Goal: Transaction & Acquisition: Obtain resource

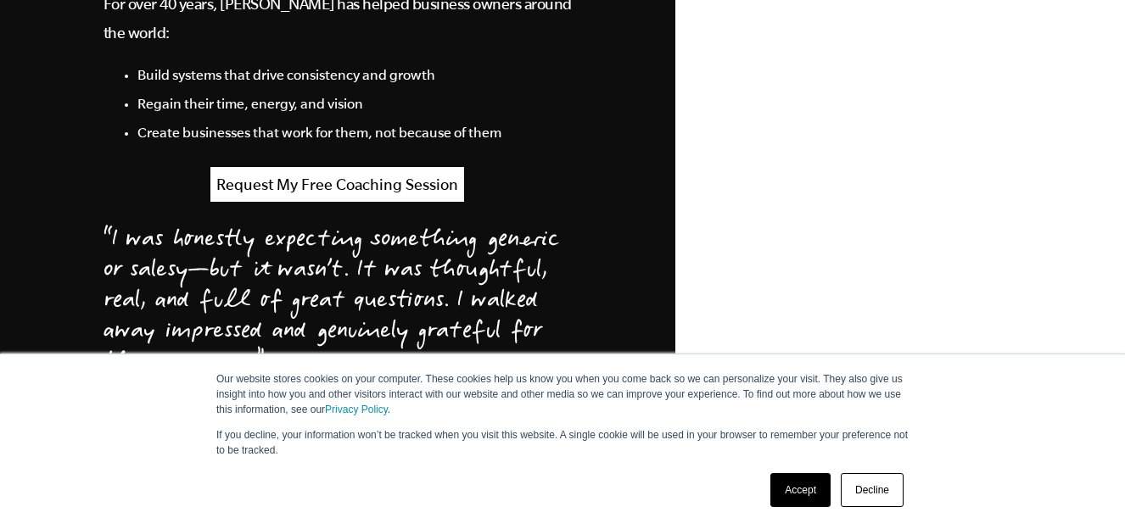
scroll to position [1713, 0]
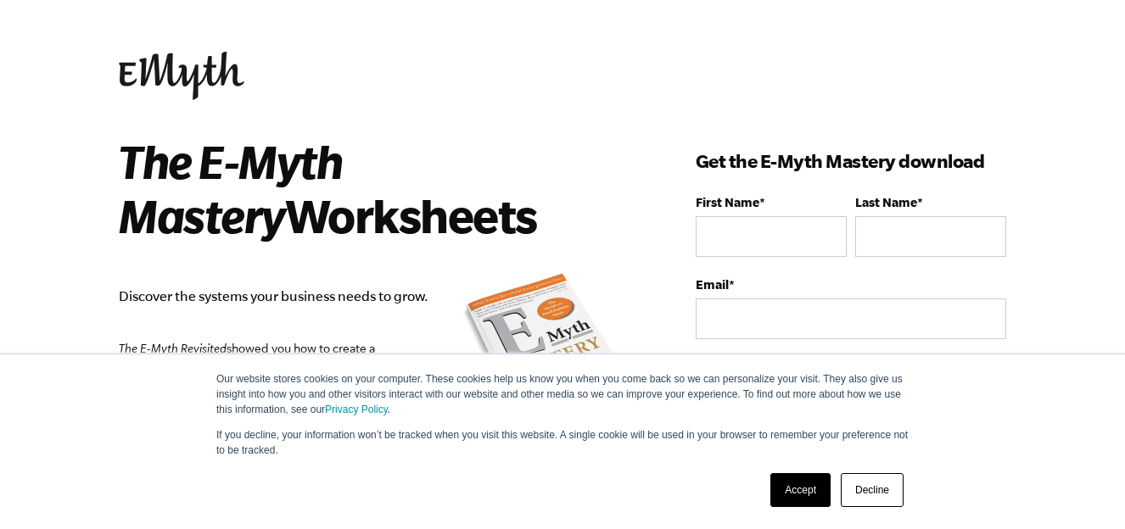
click at [867, 486] on link "Decline" at bounding box center [872, 490] width 63 height 34
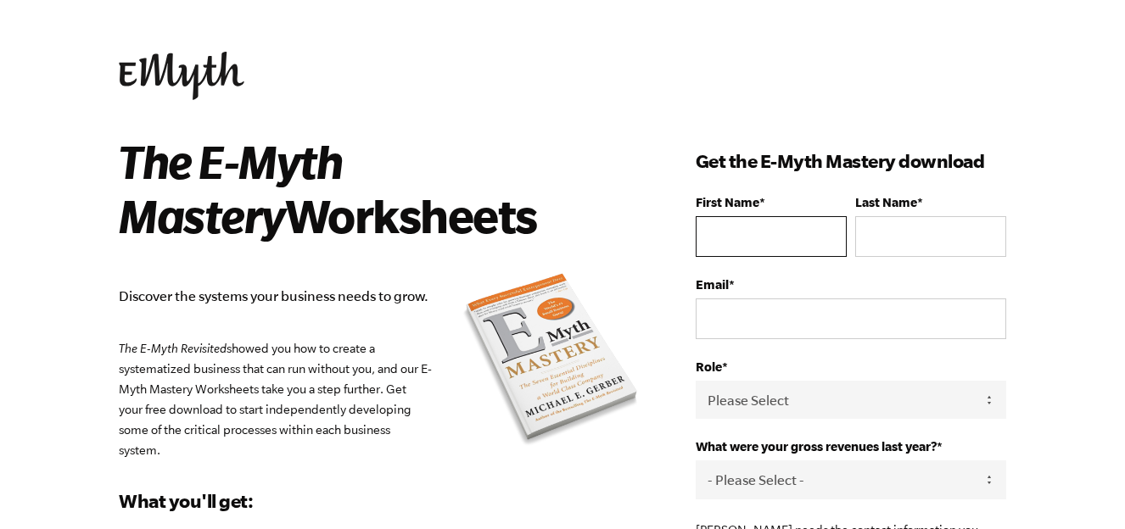
click at [737, 232] on input "First Name *" at bounding box center [771, 236] width 151 height 41
type input "Rebecca"
type input "Hansen"
type input "contact@rebeccajhansen.com"
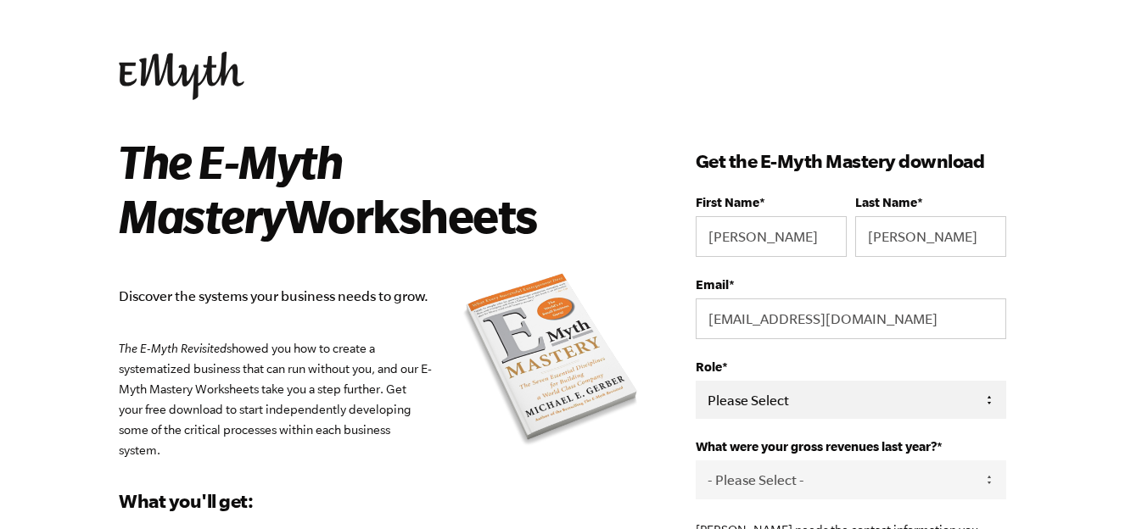
click at [852, 410] on select "Please Select Owner Partner / Co-Owner Executive Employee / Other" at bounding box center [851, 400] width 311 height 38
select select "Owner"
click at [696, 382] on select "Please Select Owner Partner / Co-Owner Executive Employee / Other" at bounding box center [851, 400] width 311 height 38
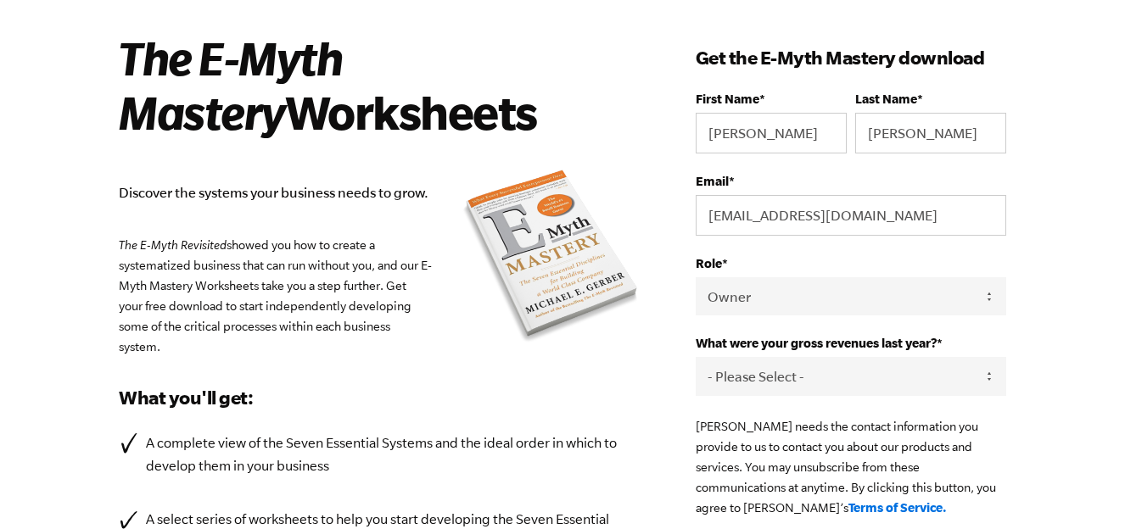
scroll to position [105, 0]
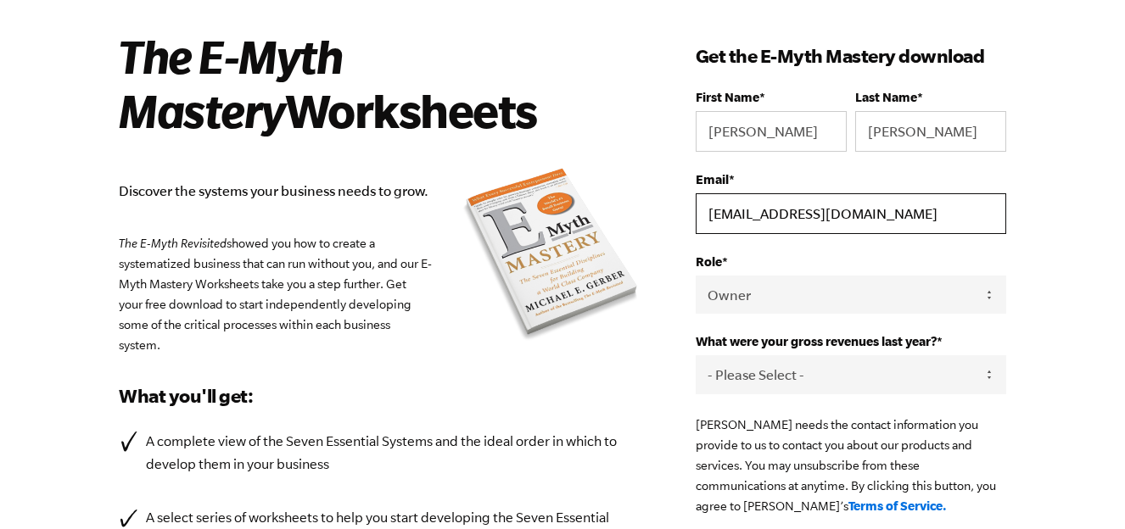
click at [906, 203] on input "contact@rebeccajhansen.com" at bounding box center [851, 213] width 311 height 41
type input "movement4d@yahoo.com"
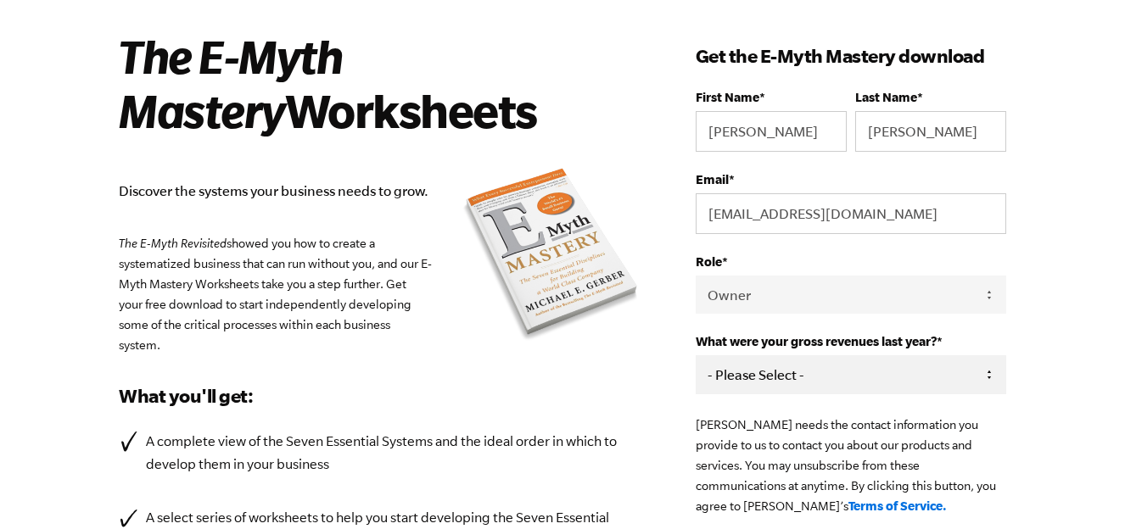
click at [719, 386] on select "- Please Select - 0-75K 76-150K 151-275K 276-500K 501-750K 751-1M 1-2.5M 2.5-5M…" at bounding box center [851, 375] width 311 height 38
select select "76-150K"
click at [696, 356] on select "- Please Select - 0-75K 76-150K 151-275K 276-500K 501-750K 751-1M 1-2.5M 2.5-5M…" at bounding box center [851, 375] width 311 height 38
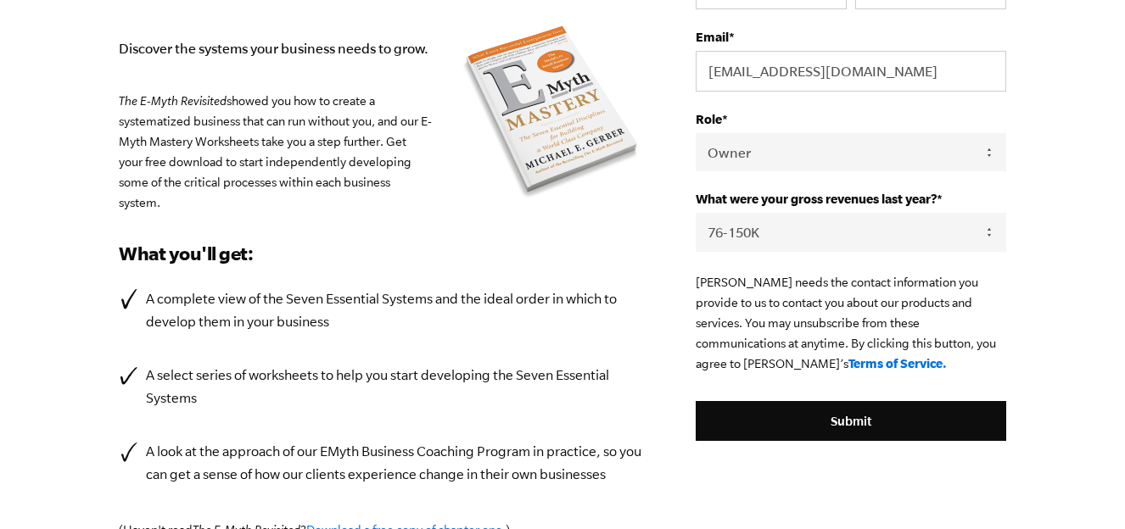
scroll to position [263, 0]
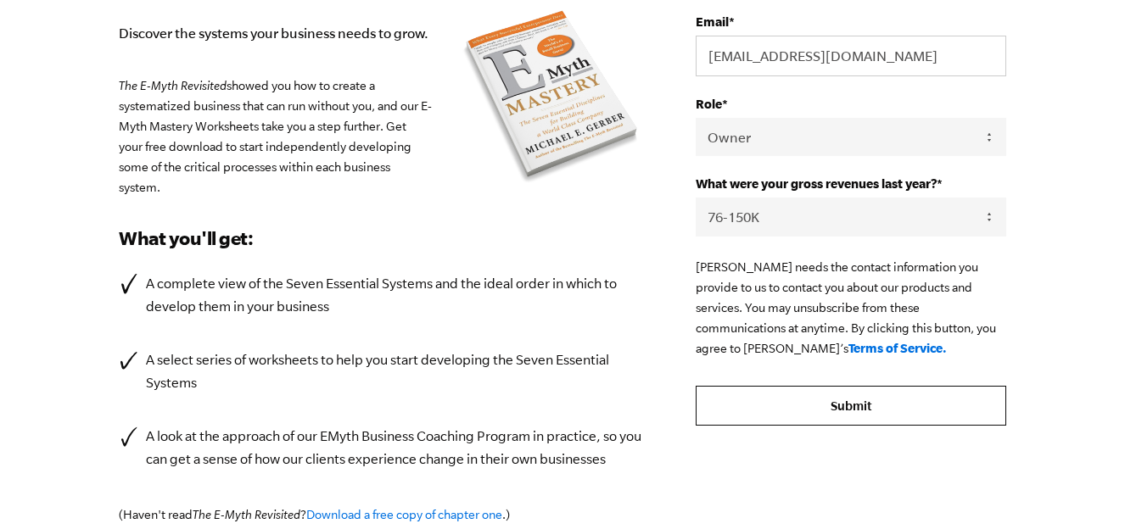
click at [764, 403] on input "Submit" at bounding box center [851, 406] width 311 height 41
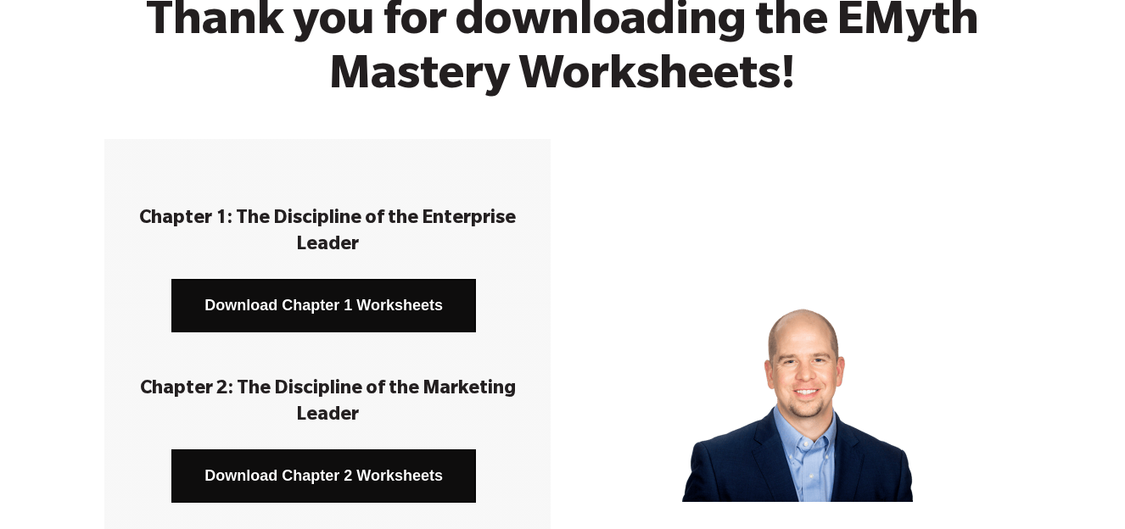
scroll to position [141, 0]
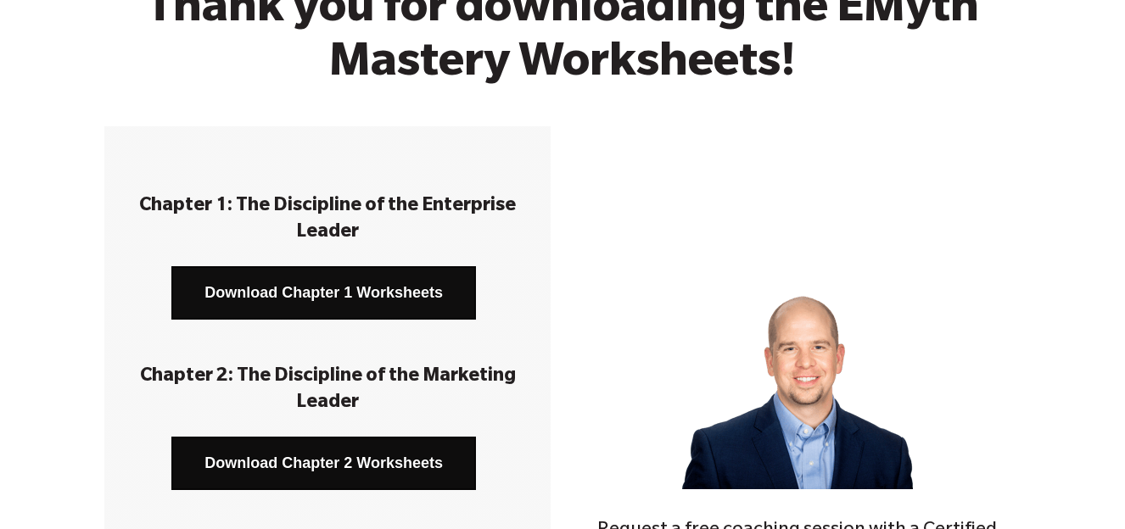
click at [437, 285] on link "Download Chapter 1 Worksheets" at bounding box center [323, 292] width 305 height 53
click at [397, 454] on link "Download Chapter 2 Worksheets" at bounding box center [323, 463] width 305 height 53
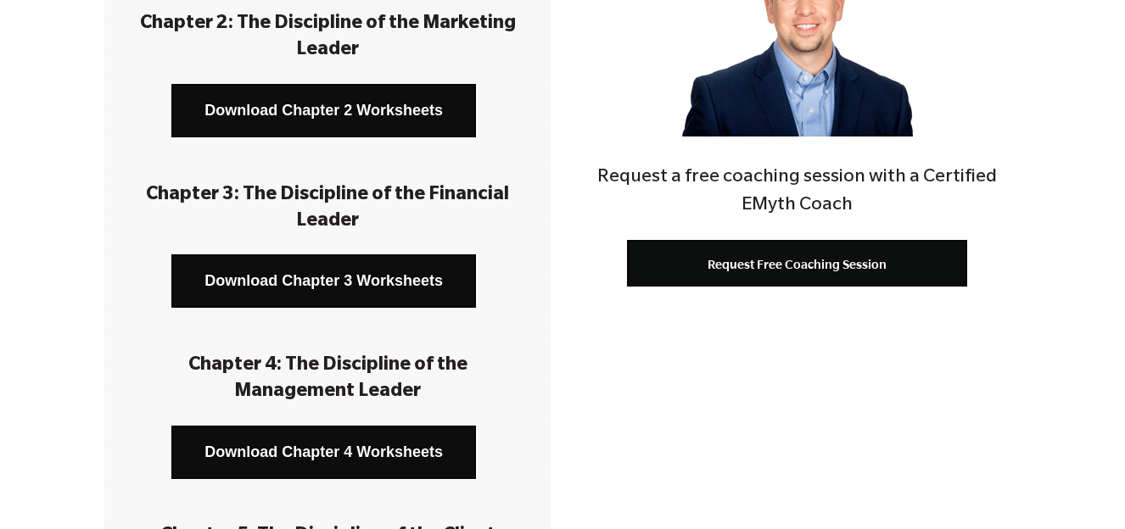
scroll to position [501, 0]
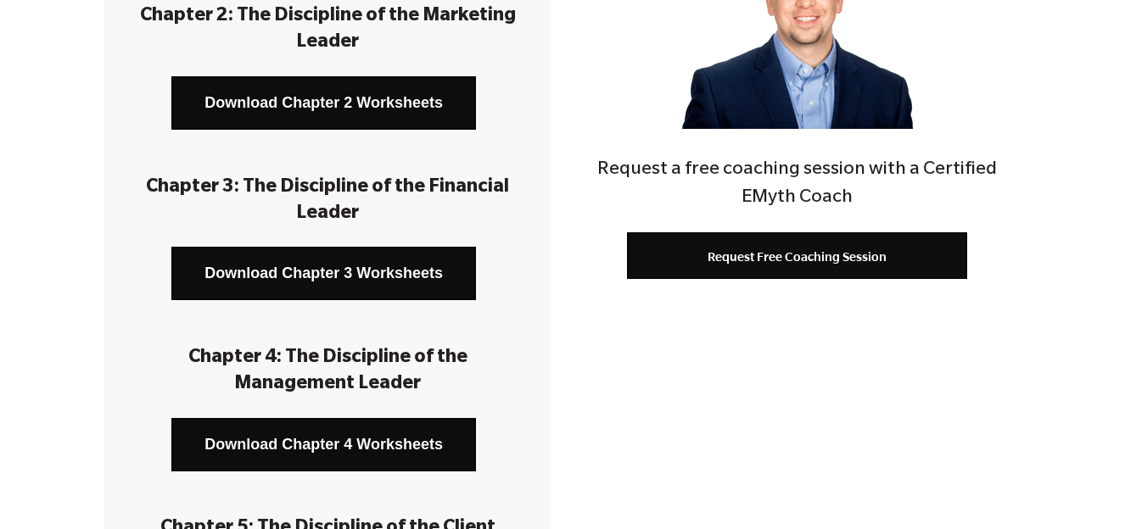
click at [391, 275] on link "Download Chapter 3 Worksheets" at bounding box center [323, 273] width 305 height 53
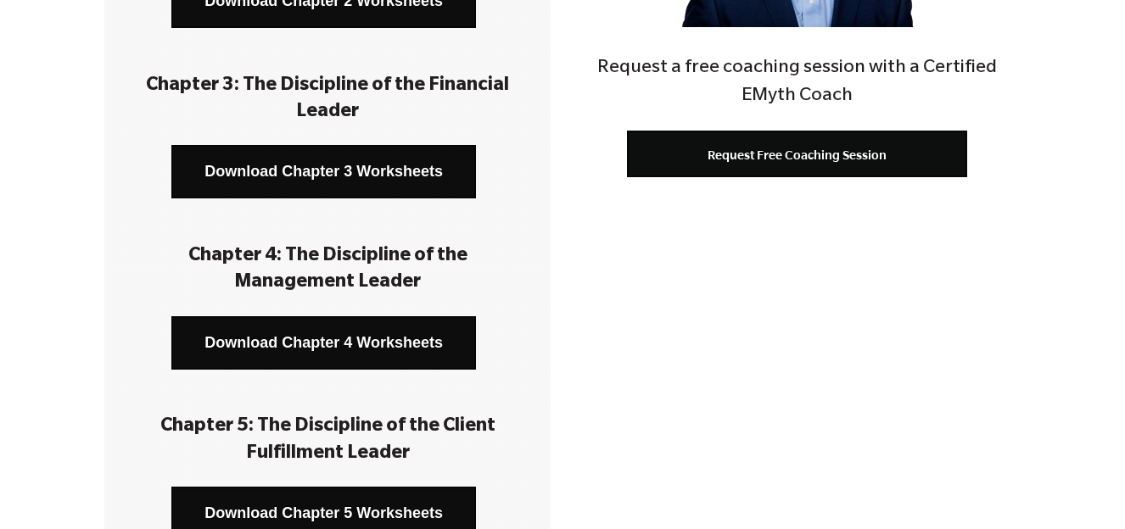
scroll to position [609, 0]
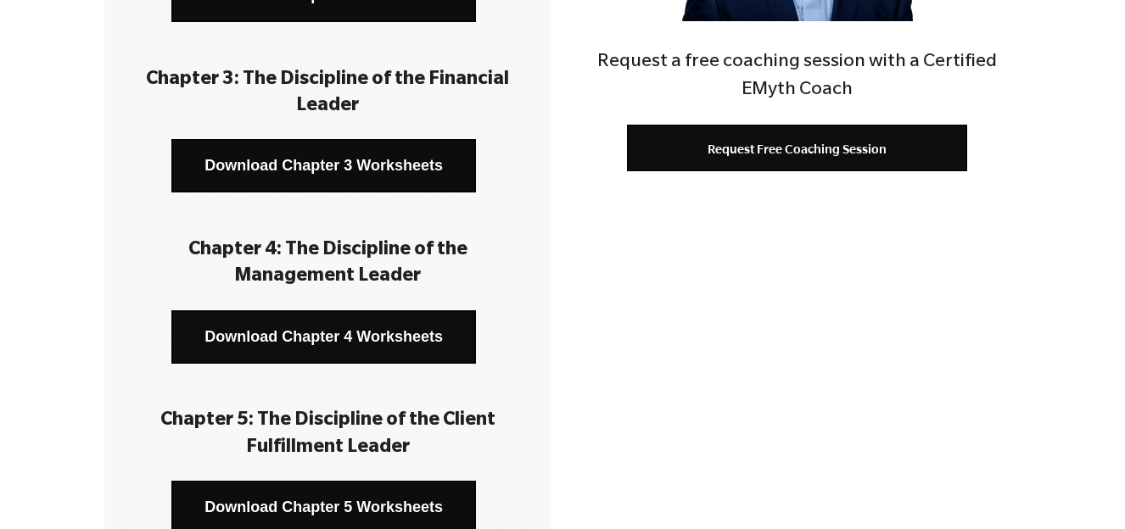
click at [412, 347] on link "Download Chapter 4 Worksheets" at bounding box center [323, 337] width 305 height 53
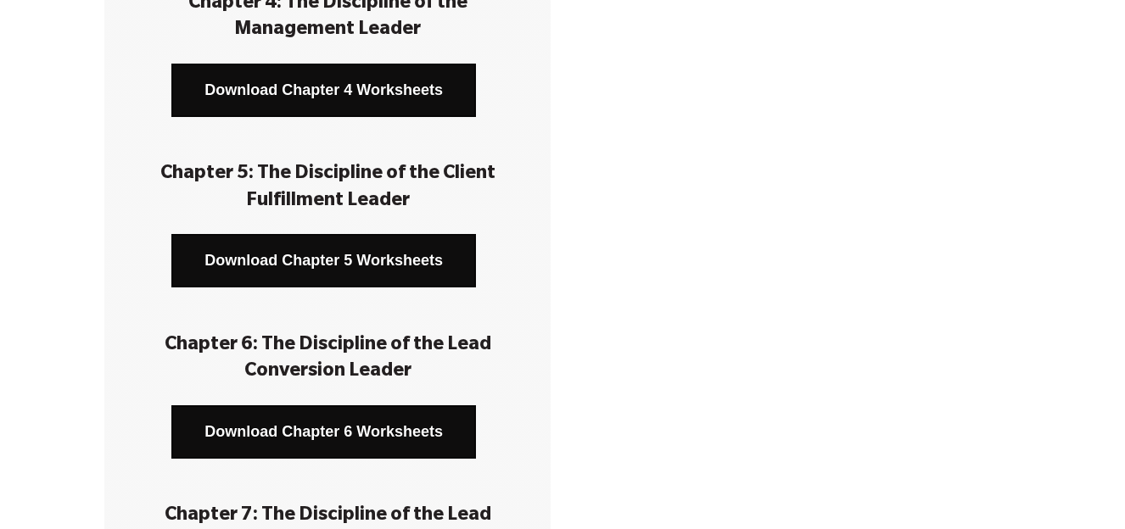
scroll to position [863, 0]
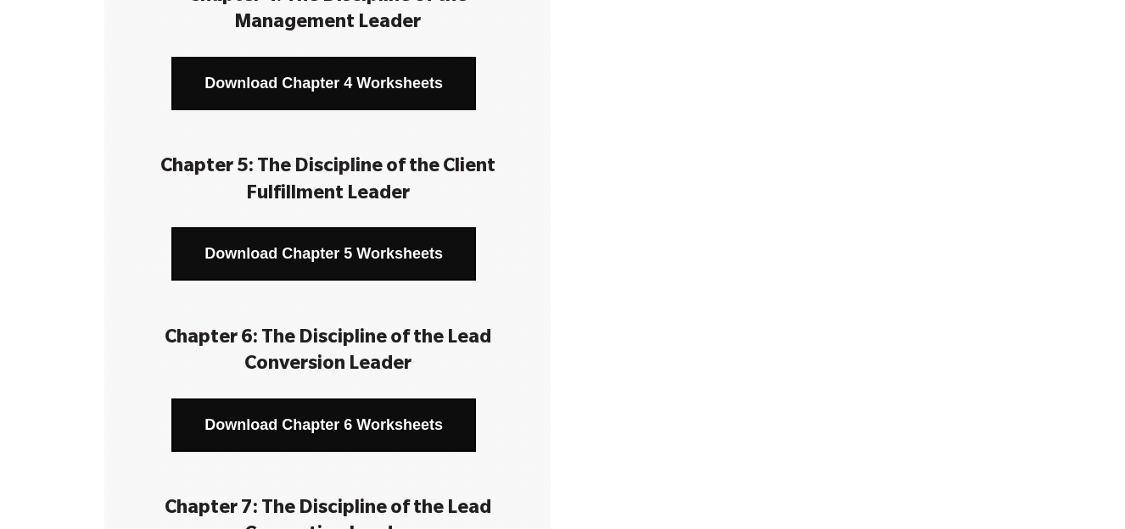
click at [393, 264] on link "Download Chapter 5 Worksheets" at bounding box center [323, 253] width 305 height 53
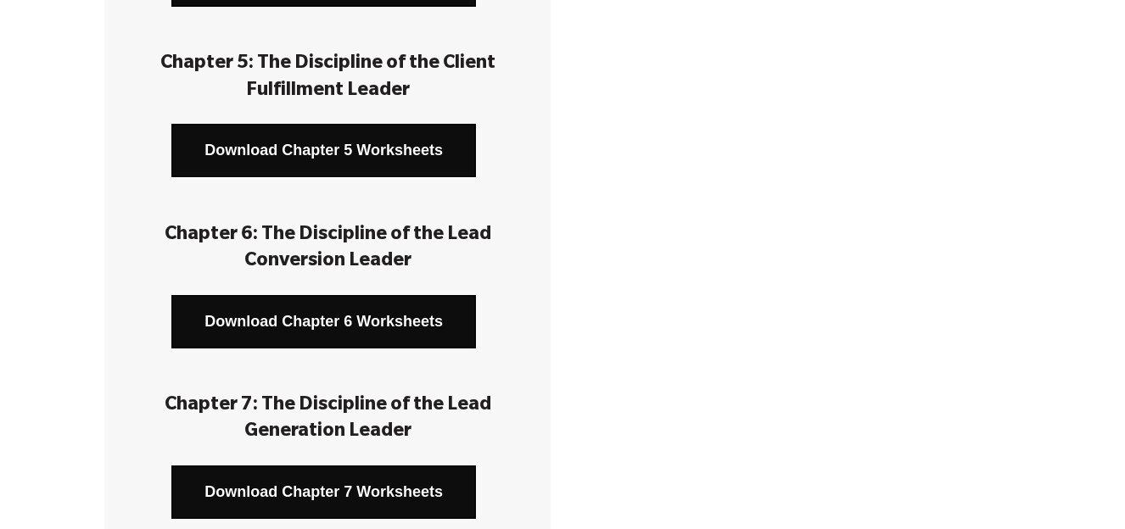
scroll to position [996, 0]
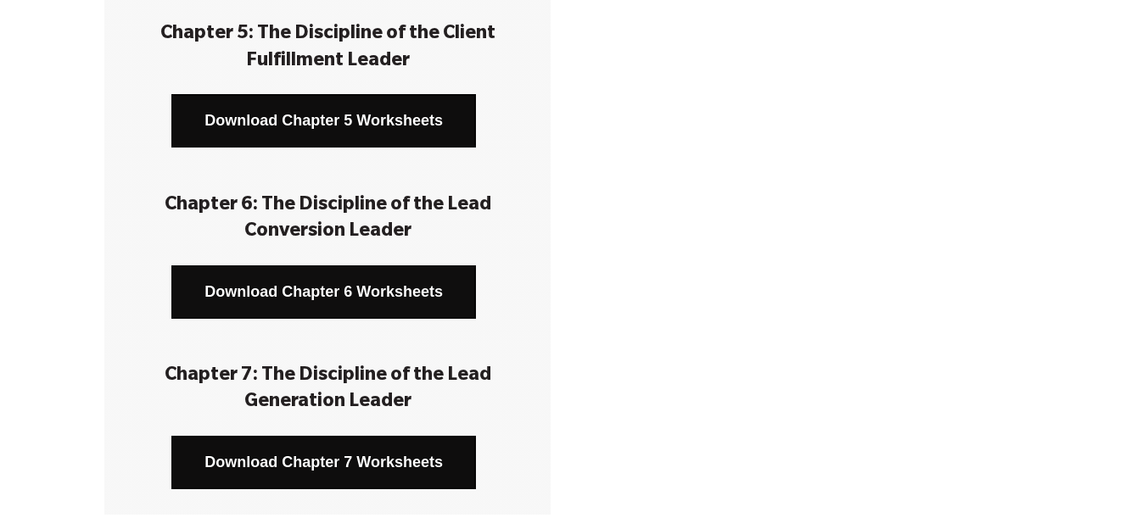
click at [410, 303] on link "Download Chapter 6 Worksheets" at bounding box center [323, 292] width 305 height 53
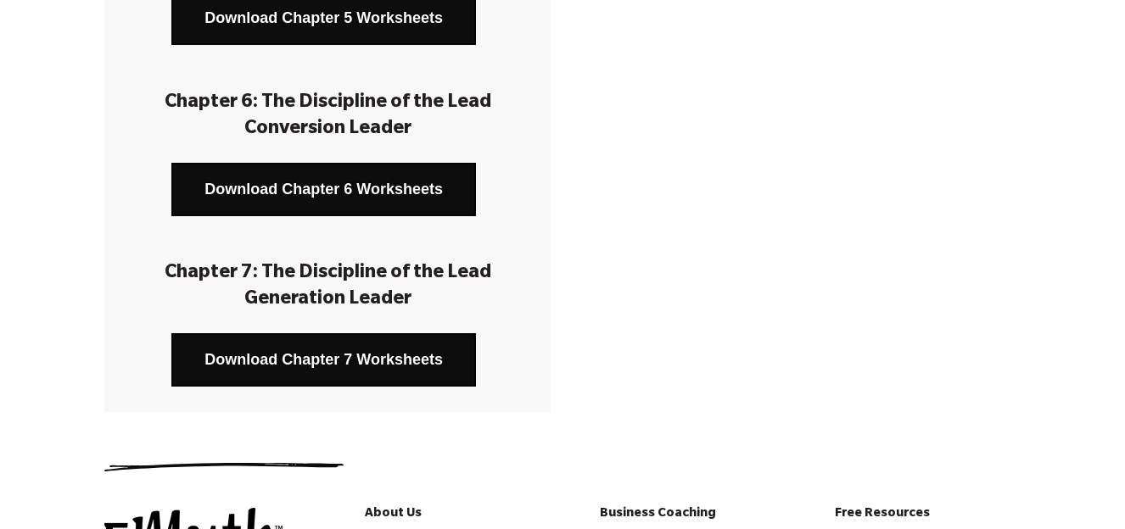
scroll to position [1114, 0]
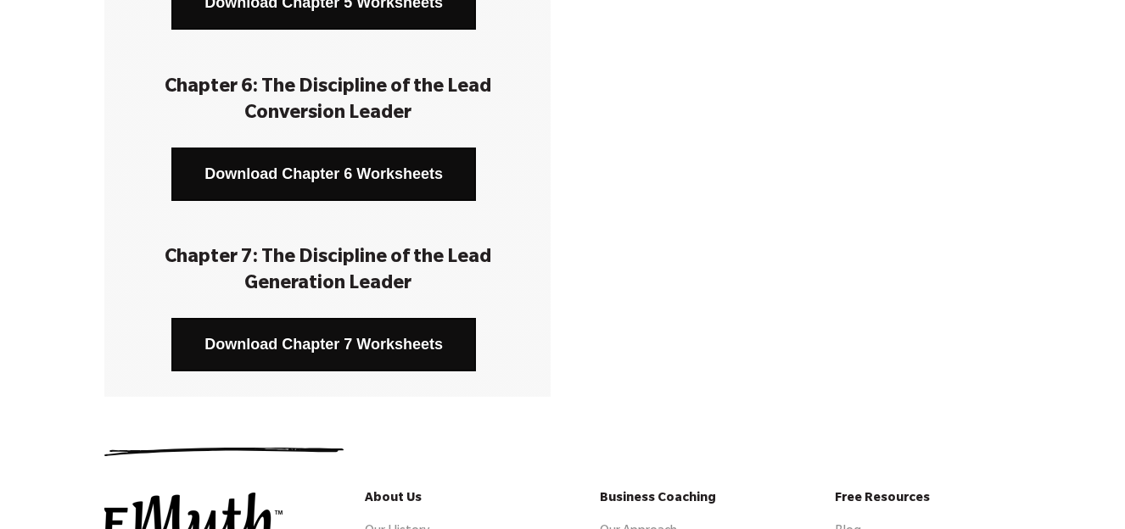
click at [437, 351] on link "Download Chapter 7 Worksheets" at bounding box center [323, 344] width 305 height 53
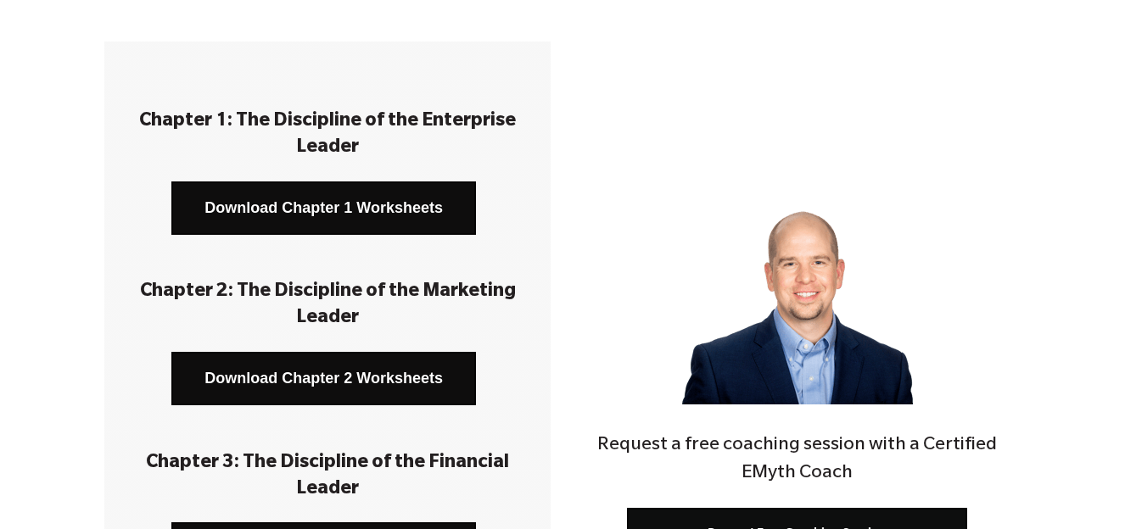
scroll to position [0, 0]
